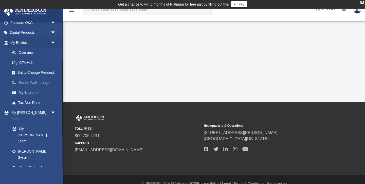
scroll to position [76, 0]
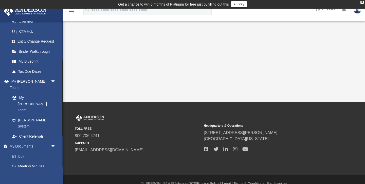
click at [23, 151] on link "Box" at bounding box center [35, 156] width 56 height 10
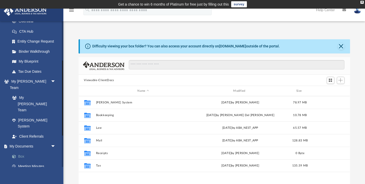
scroll to position [115, 272]
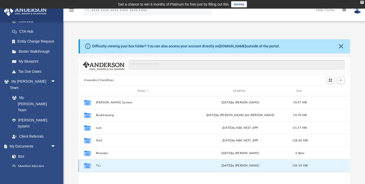
click at [97, 167] on button "Tax" at bounding box center [143, 165] width 95 height 3
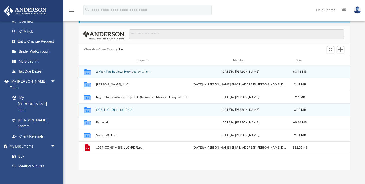
scroll to position [34, 0]
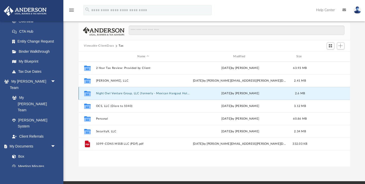
click at [139, 93] on button "Night Owl Venture Group, LLC (formerly - Mexican Hangout Holding, LLC" at bounding box center [143, 93] width 95 height 3
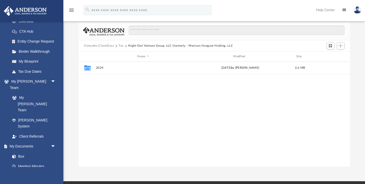
click at [120, 46] on button "Tax" at bounding box center [121, 46] width 5 height 5
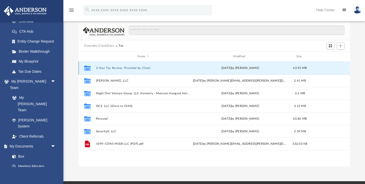
click at [125, 68] on button "2-Year Tax Review: Provided by Client" at bounding box center [143, 67] width 95 height 3
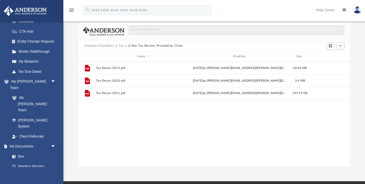
click at [122, 46] on button "Tax" at bounding box center [121, 46] width 5 height 5
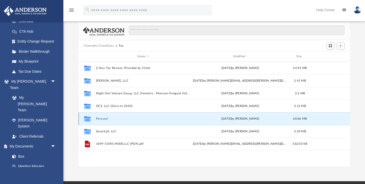
click at [103, 119] on button "Personal" at bounding box center [143, 118] width 95 height 3
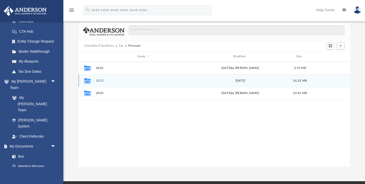
click at [101, 81] on button "2023" at bounding box center [143, 80] width 95 height 3
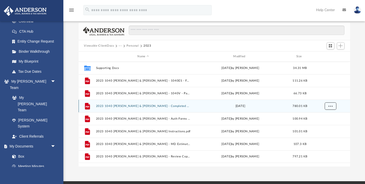
click at [332, 106] on span "More options" at bounding box center [330, 106] width 4 height 3
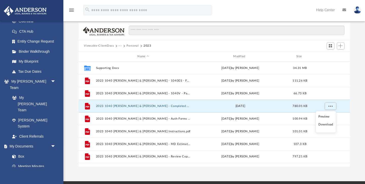
click at [327, 124] on li "Download" at bounding box center [326, 124] width 15 height 5
click at [120, 46] on button "···" at bounding box center [120, 46] width 3 height 5
click at [123, 55] on li "Tax" at bounding box center [123, 54] width 5 height 5
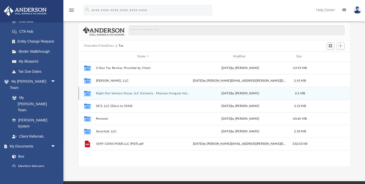
click at [118, 93] on button "Night Owl Venture Group, LLC (formerly - Mexican Hangout Holding, LLC" at bounding box center [143, 93] width 95 height 3
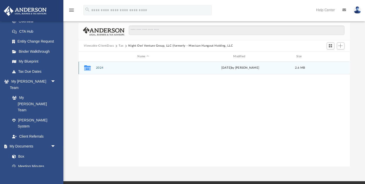
click at [100, 66] on button "2024" at bounding box center [143, 67] width 95 height 3
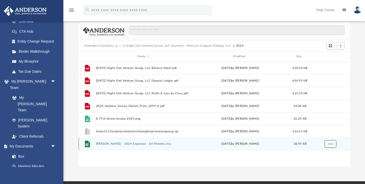
click at [331, 144] on span "More options" at bounding box center [330, 144] width 4 height 3
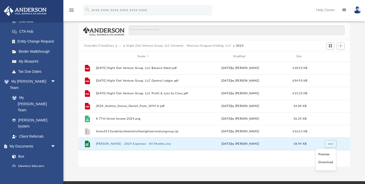
click at [269, 163] on div "File [DATE] Night Owl Venture Group, LLC Balance Sheet.pdf [DATE] by [PERSON_NA…" at bounding box center [215, 114] width 272 height 105
click at [331, 144] on span "More options" at bounding box center [330, 144] width 4 height 3
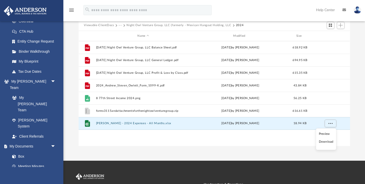
scroll to position [58, 0]
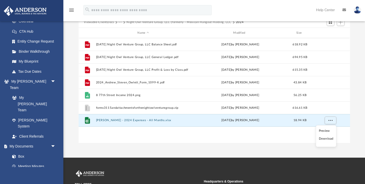
click at [324, 139] on li "Download" at bounding box center [326, 138] width 15 height 5
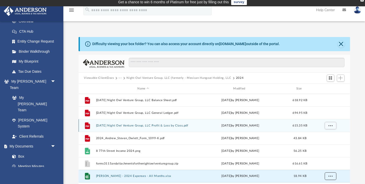
scroll to position [0, 0]
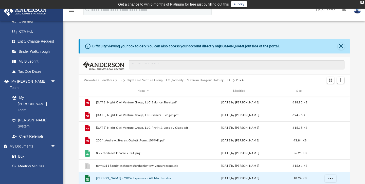
click at [102, 81] on button "Viewable-ClientDocs" at bounding box center [99, 80] width 30 height 5
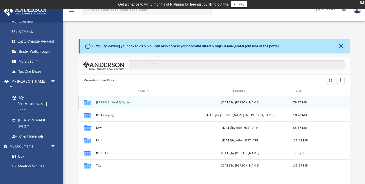
scroll to position [1, 0]
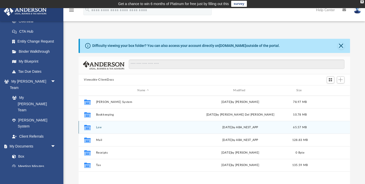
click at [99, 127] on button "Law" at bounding box center [143, 127] width 95 height 3
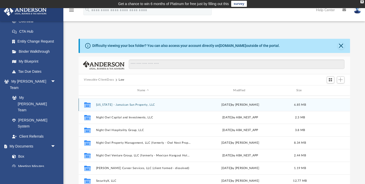
scroll to position [36, 0]
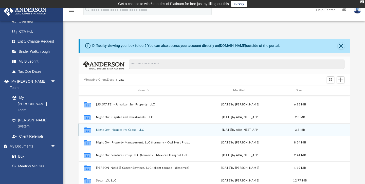
click at [132, 129] on button "Night Owl Hospitality Group, LLC" at bounding box center [143, 129] width 95 height 3
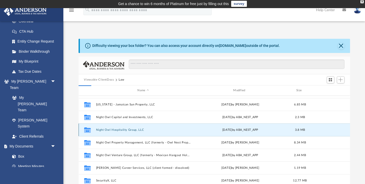
scroll to position [0, 0]
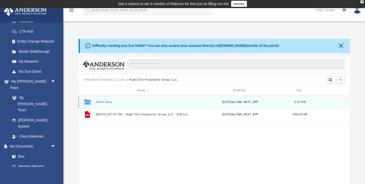
click at [106, 101] on button "Initial Docs" at bounding box center [143, 101] width 95 height 3
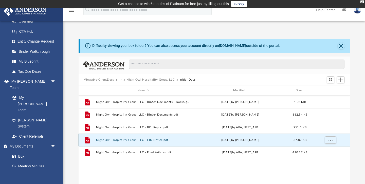
click at [153, 141] on button "Night Owl Hospitality Group, LLC - EIN Notice.pdf" at bounding box center [143, 139] width 95 height 3
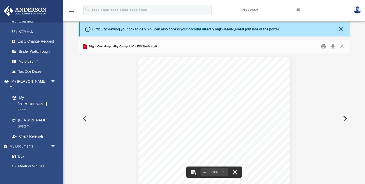
click at [344, 46] on button "Close" at bounding box center [342, 47] width 9 height 8
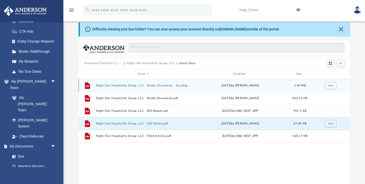
click at [163, 86] on button "Night Owl Hospitality Group, LLC - Binder Documents - DocuSigned.pdf" at bounding box center [143, 85] width 95 height 3
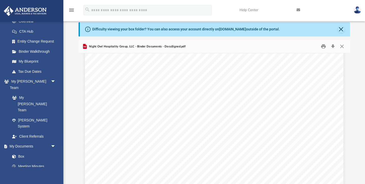
scroll to position [1106, 0]
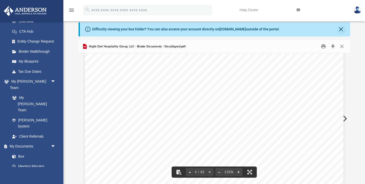
drag, startPoint x: 192, startPoint y: 98, endPoint x: 293, endPoint y: 100, distance: 101.0
click at [263, 100] on span "[STREET_ADDRESS][US_STATE]" at bounding box center [227, 98] width 72 height 5
